Goal: Find specific page/section: Find specific page/section

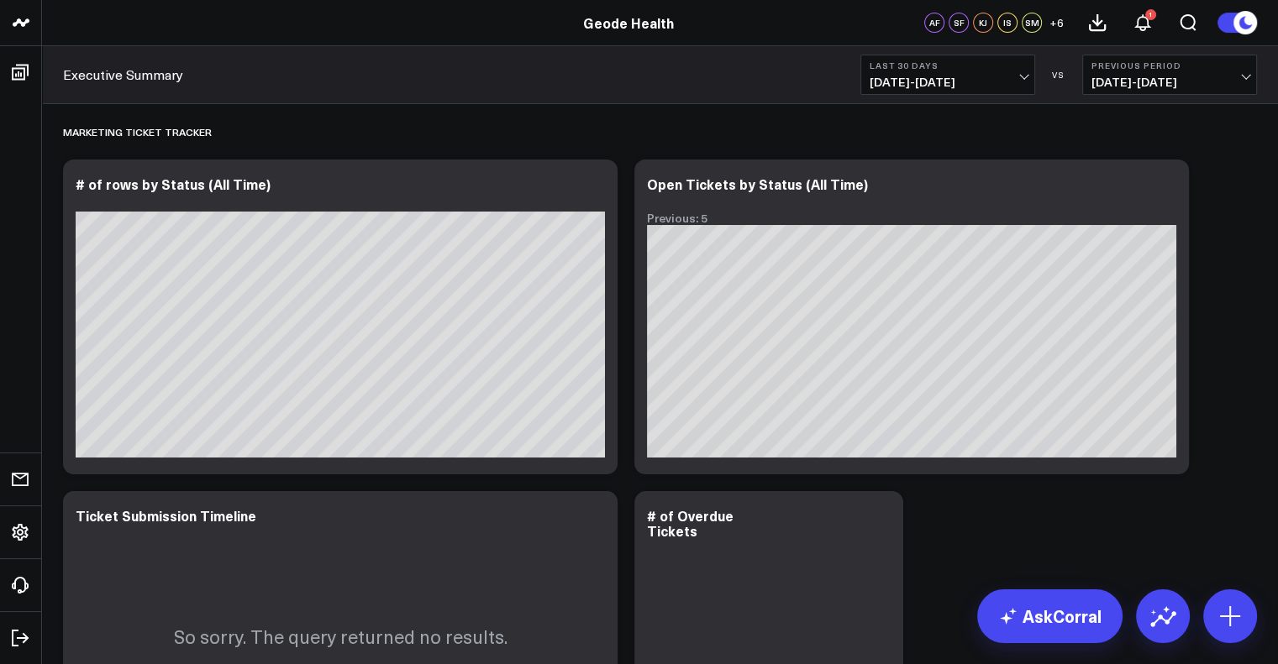
click at [982, 76] on span "[DATE] - [DATE]" at bounding box center [947, 82] width 156 height 13
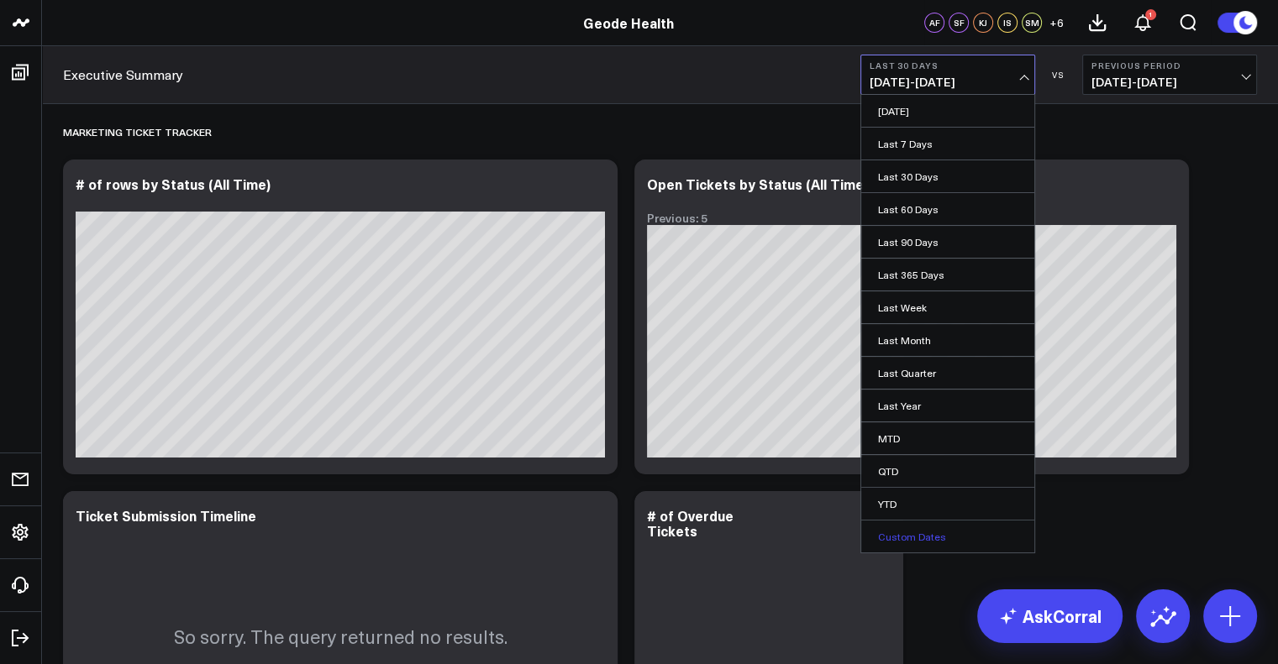
click at [896, 533] on link "Custom Dates" at bounding box center [947, 537] width 173 height 32
select select "8"
select select "2025"
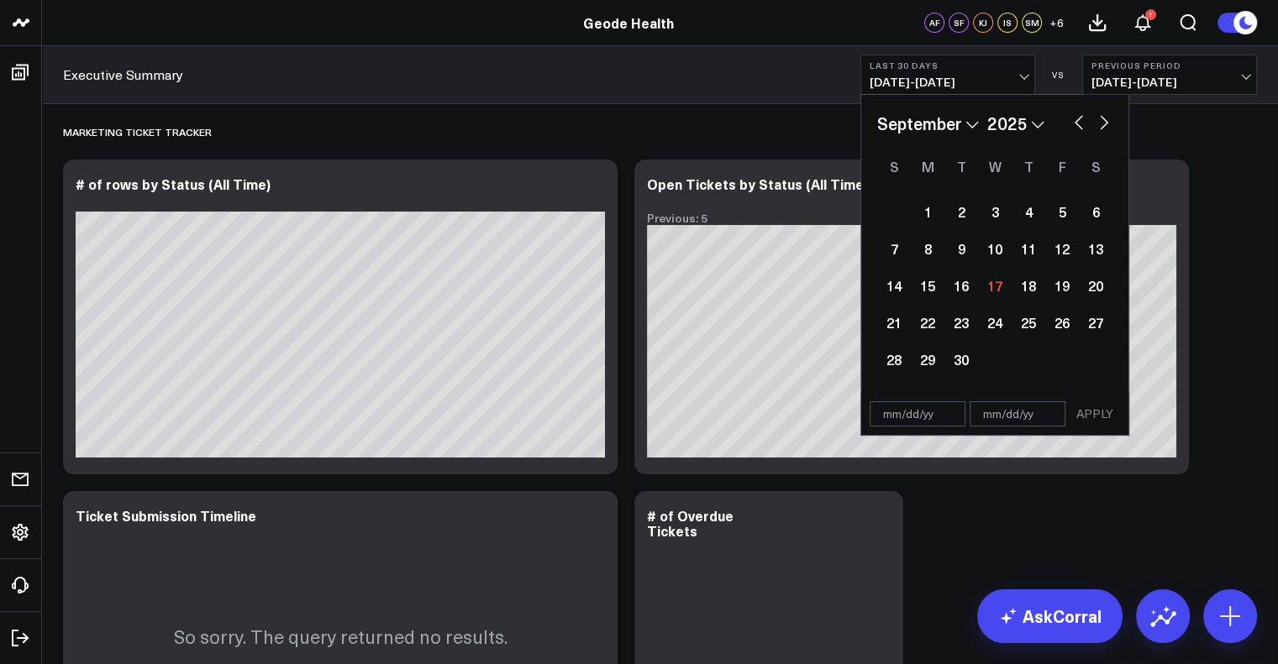
click at [954, 119] on select "January February March April May June July August September October November De…" at bounding box center [928, 123] width 102 height 25
select select "2025"
click at [1005, 121] on select "2026 2025 2024 2023 2022 2021 2020 2019 2018 2017 2016 2015 2014 2013 2012 2011…" at bounding box center [1015, 123] width 57 height 25
select select "2024"
click at [921, 222] on div "1" at bounding box center [928, 212] width 34 height 34
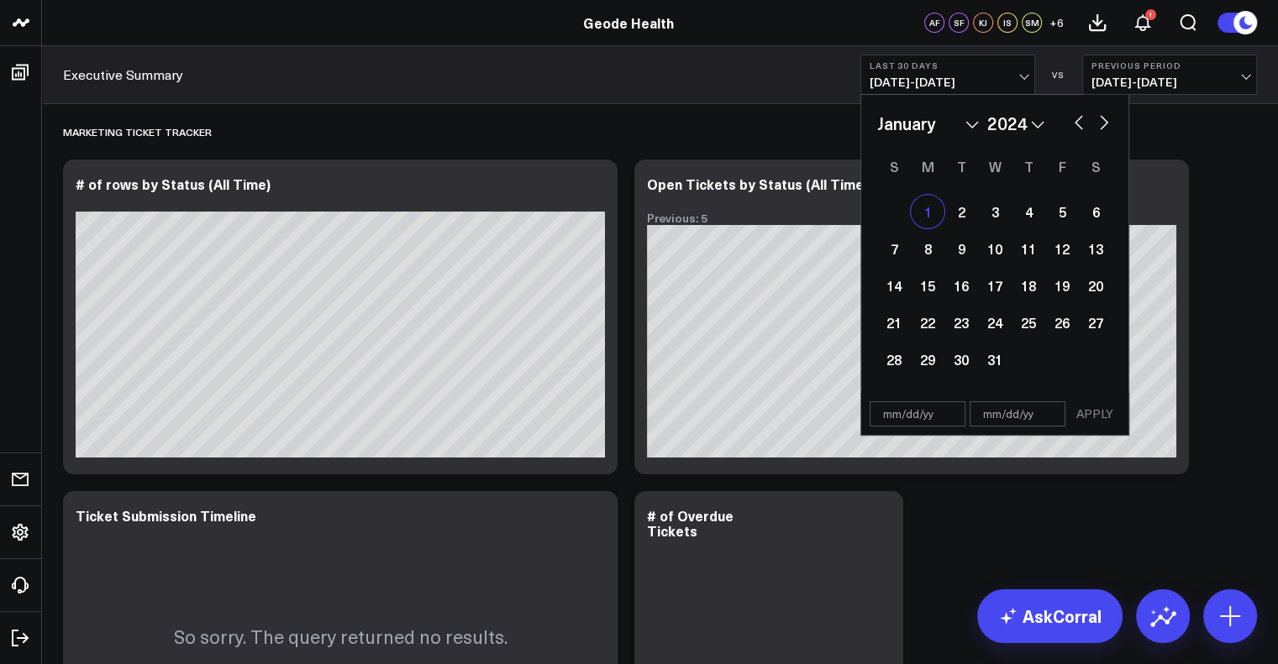
type input "[DATE]"
select select "2024"
click at [1022, 123] on select "2026 2025 2024 2023 2022 2021 2020 2019 2018 2017 2016 2015 2014 2013 2012 2011…" at bounding box center [1015, 123] width 57 height 25
select select "2025"
click at [941, 132] on select "January February March April May June July August September October November De…" at bounding box center [928, 123] width 102 height 25
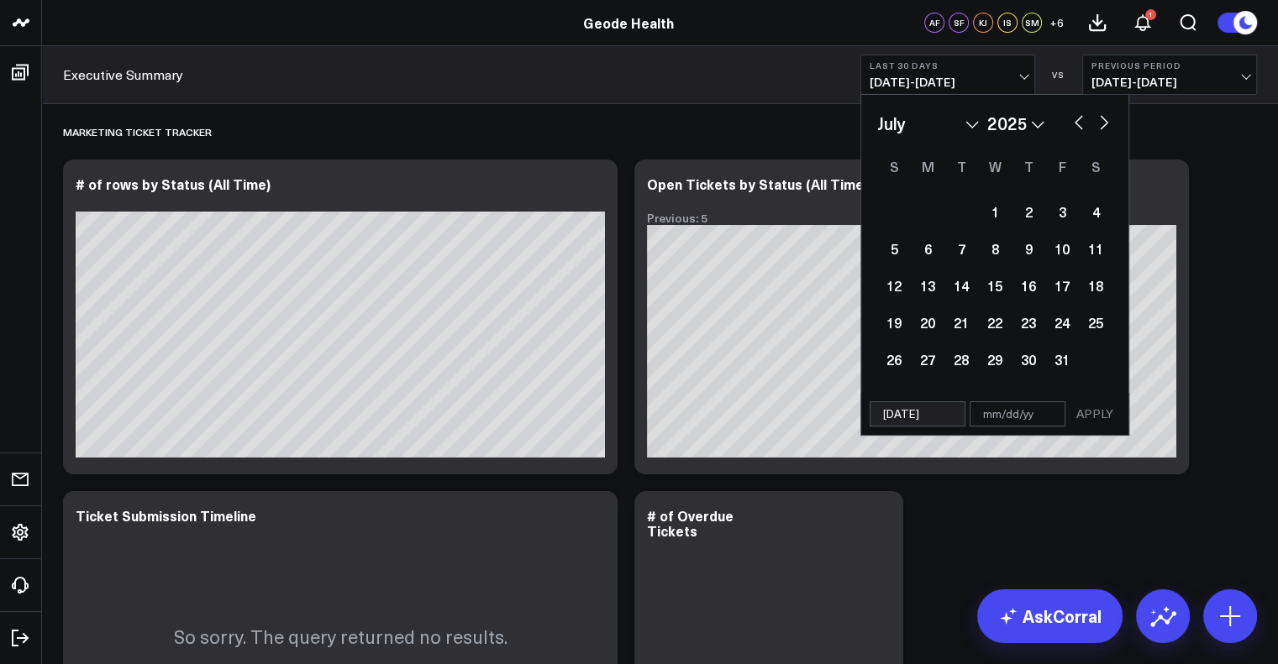
select select "6"
select select "2025"
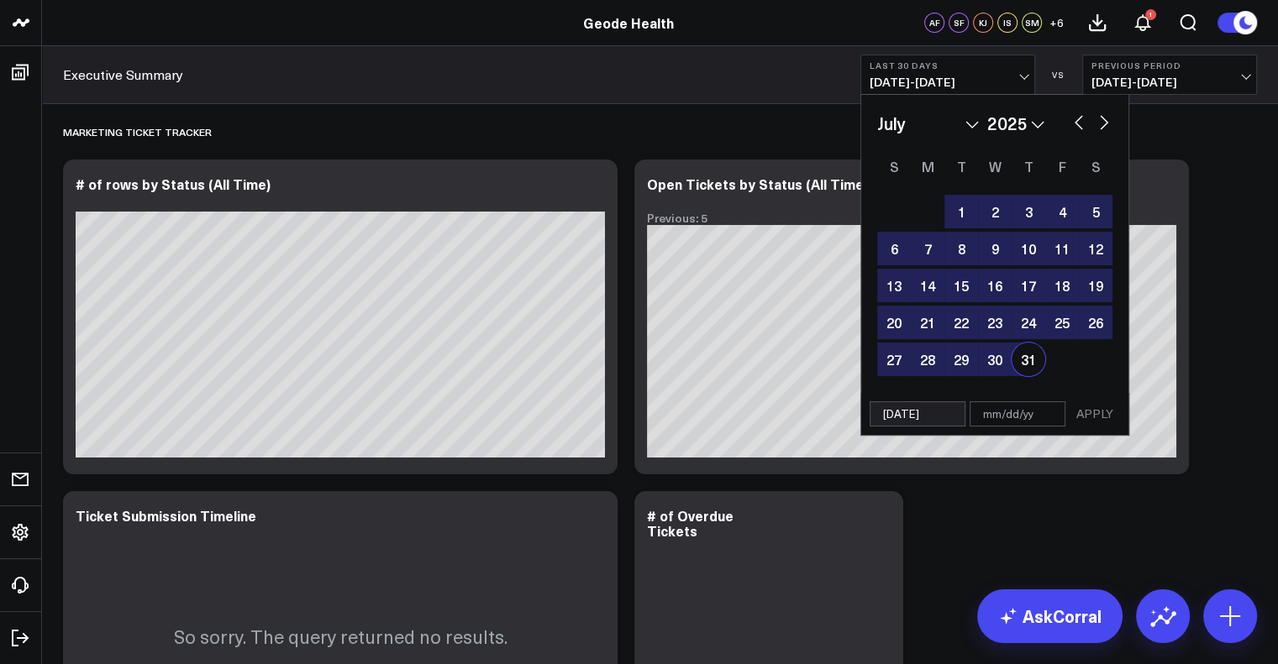
click at [1027, 356] on div "31" at bounding box center [1028, 360] width 34 height 34
type input "[DATE]"
select select "6"
select select "2025"
click at [1095, 412] on button "APPLY" at bounding box center [1094, 414] width 50 height 25
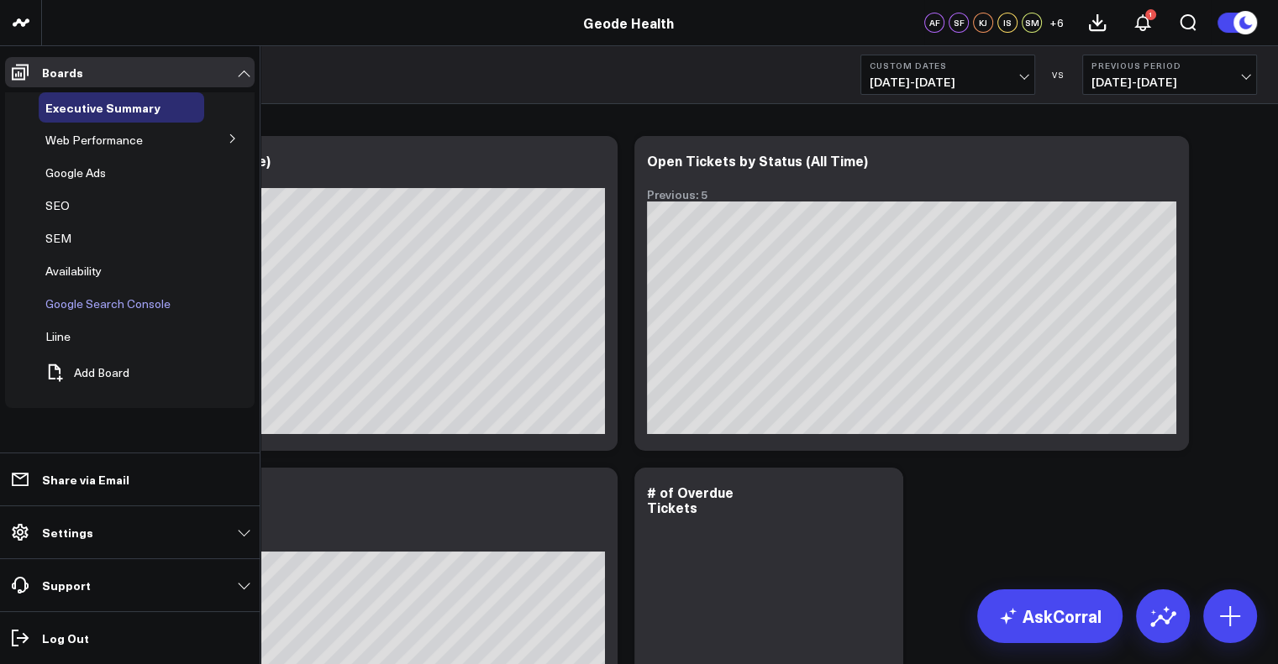
scroll to position [24, 0]
click at [54, 229] on div "SEM" at bounding box center [121, 238] width 165 height 30
click at [51, 242] on span "SEM" at bounding box center [58, 238] width 26 height 16
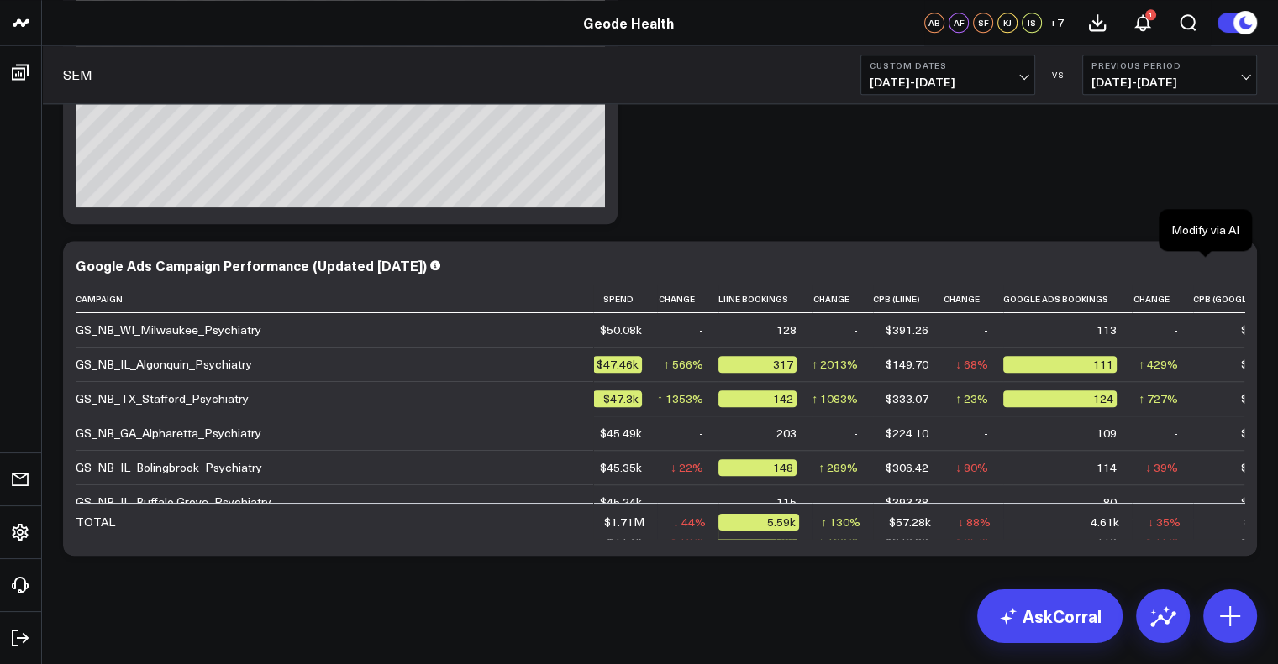
scroll to position [1875, 0]
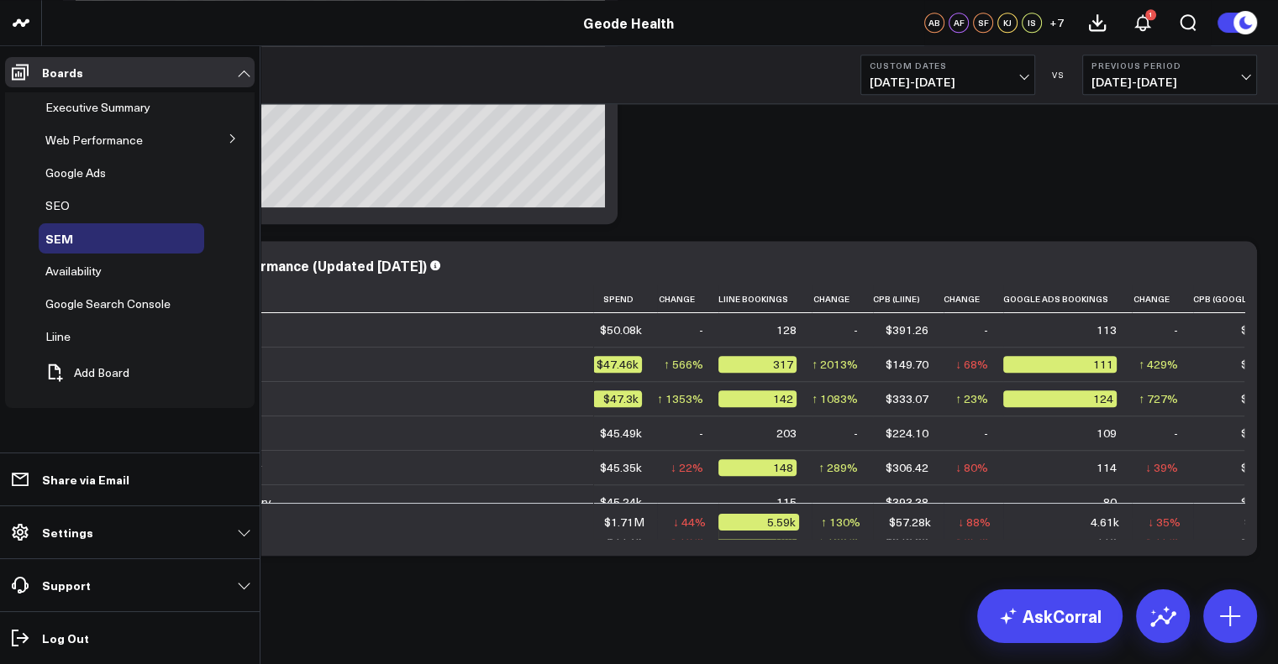
click at [231, 134] on icon at bounding box center [233, 139] width 10 height 10
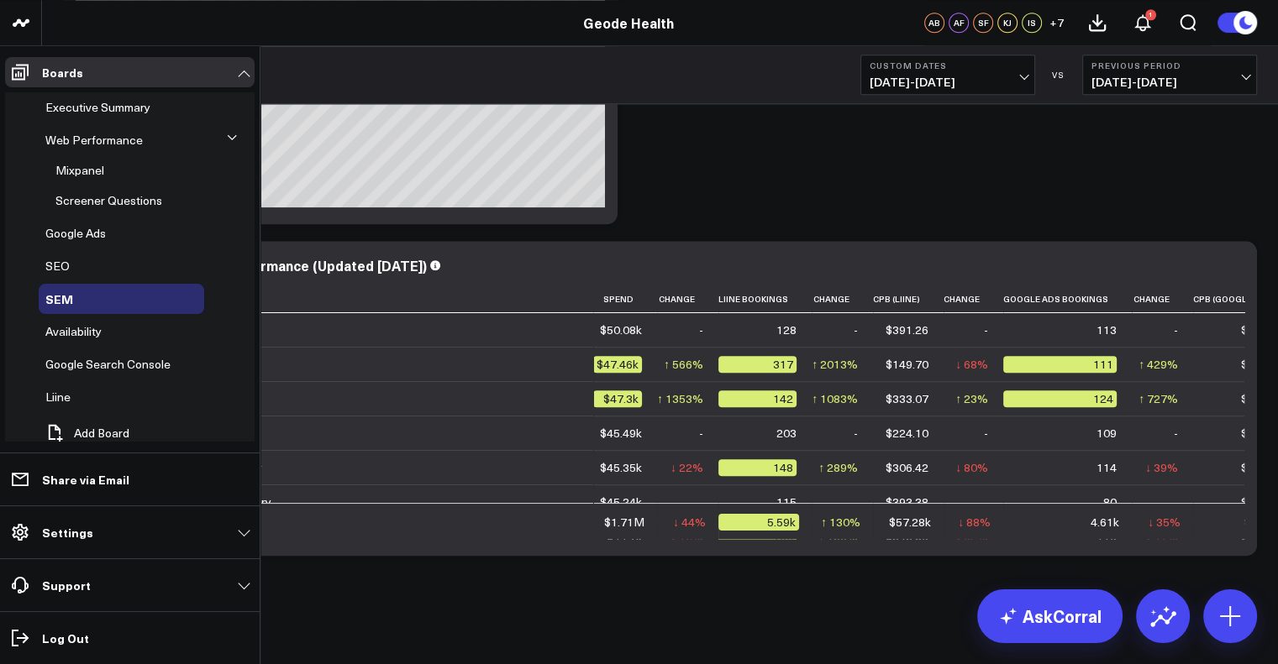
click at [231, 134] on button at bounding box center [232, 138] width 25 height 44
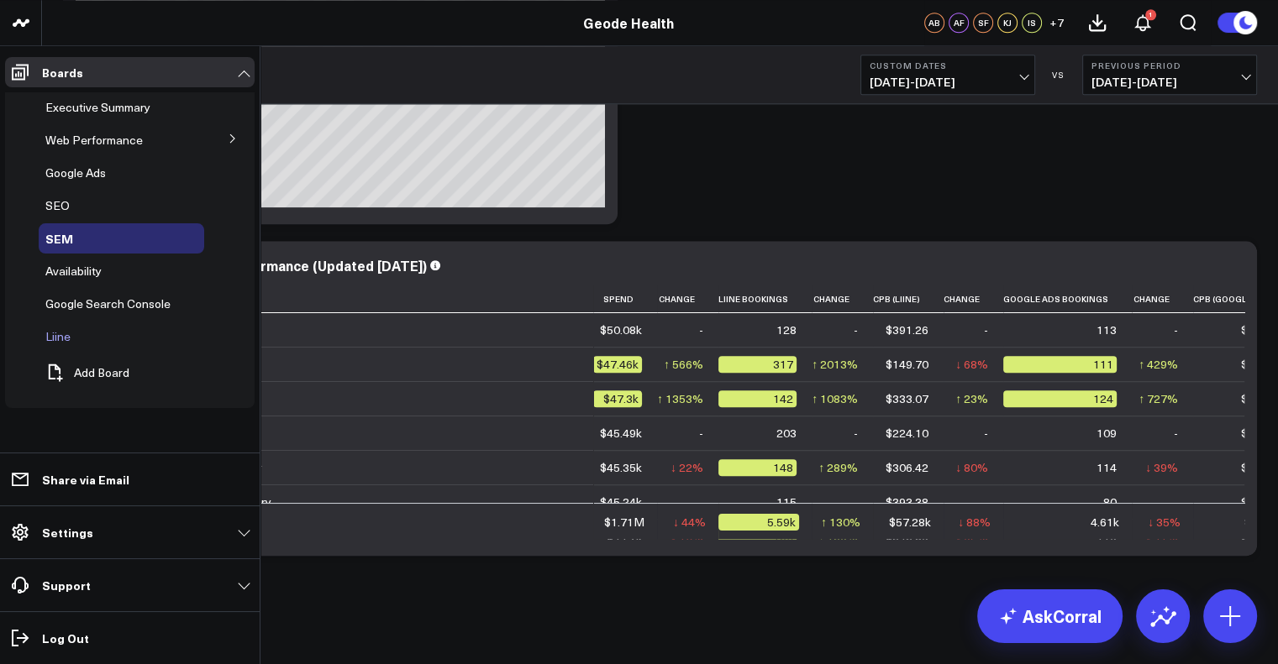
click at [60, 332] on span "Liine" at bounding box center [57, 336] width 25 height 16
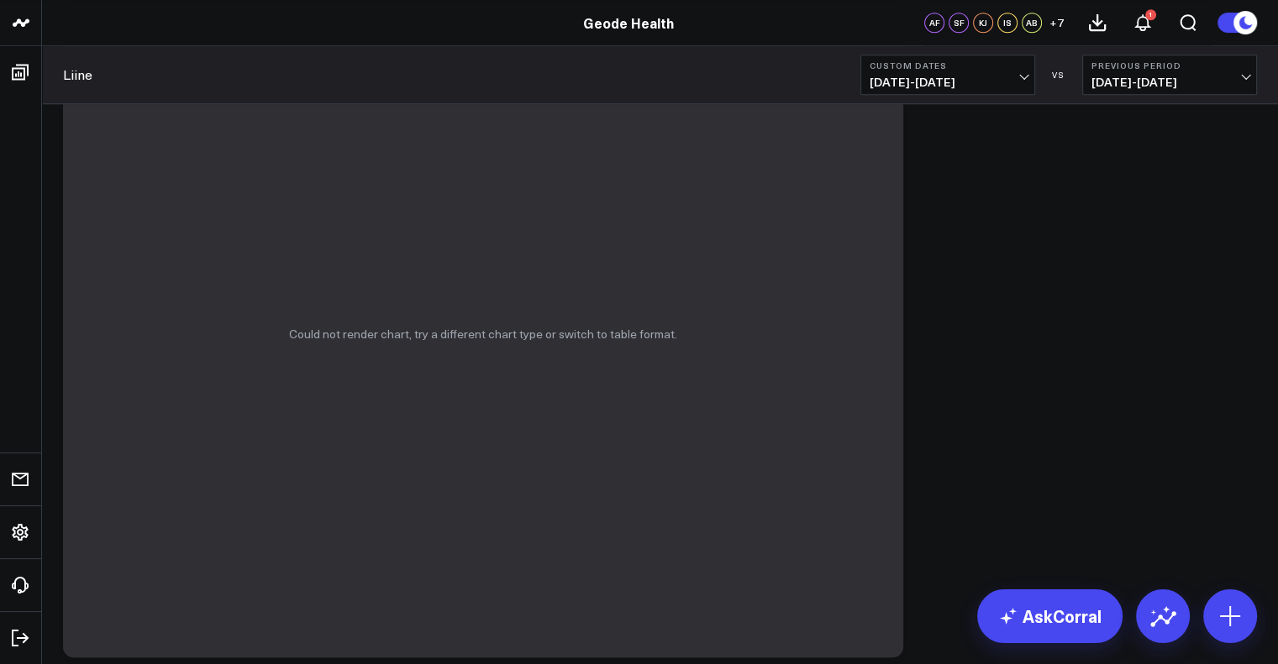
scroll to position [1543, 0]
